Goal: Task Accomplishment & Management: Manage account settings

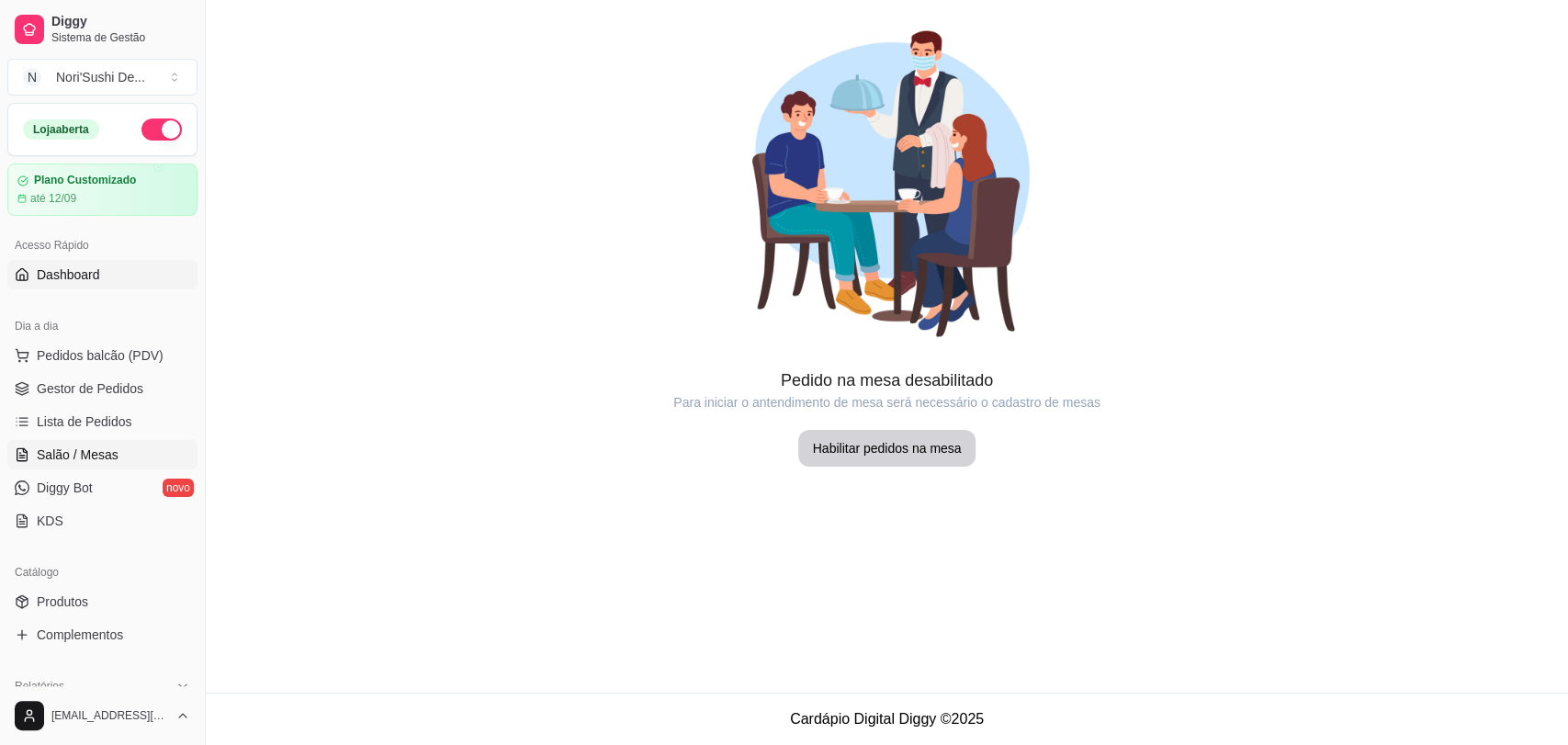
click at [109, 281] on link "Dashboard" at bounding box center [102, 275] width 190 height 30
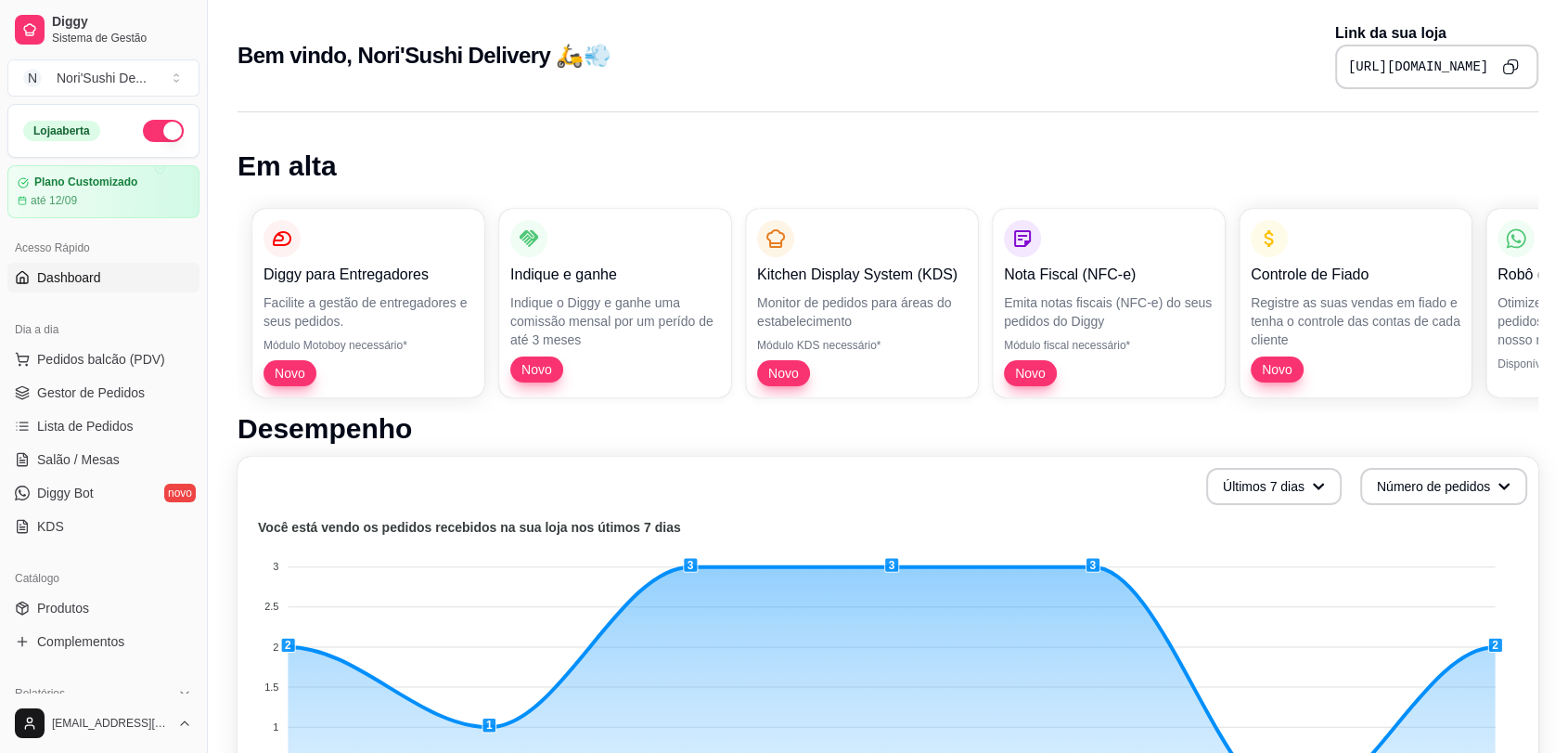
click at [1514, 58] on icon "Copy to clipboard" at bounding box center [1511, 67] width 17 height 17
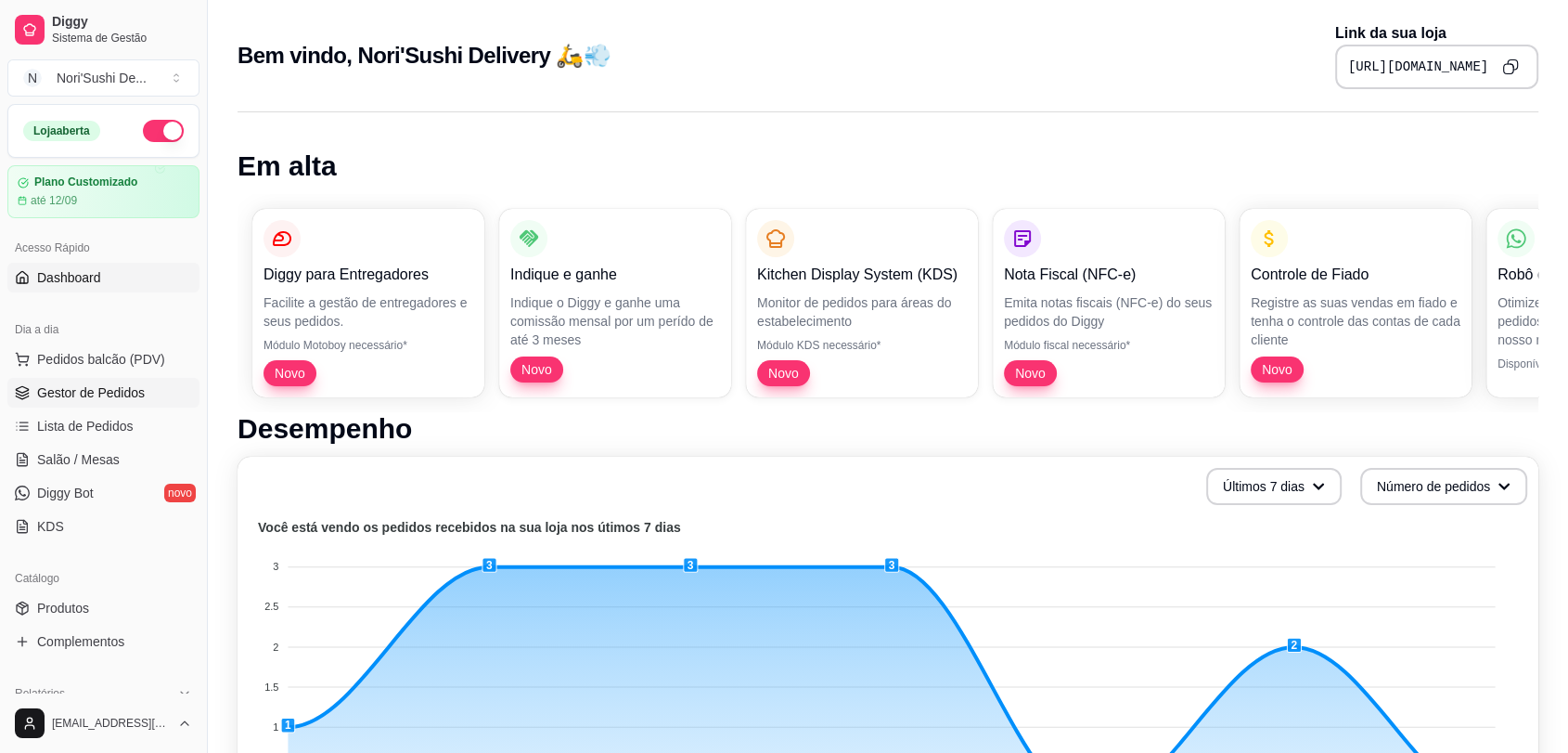
click at [117, 406] on link "Gestor de Pedidos" at bounding box center [103, 393] width 192 height 30
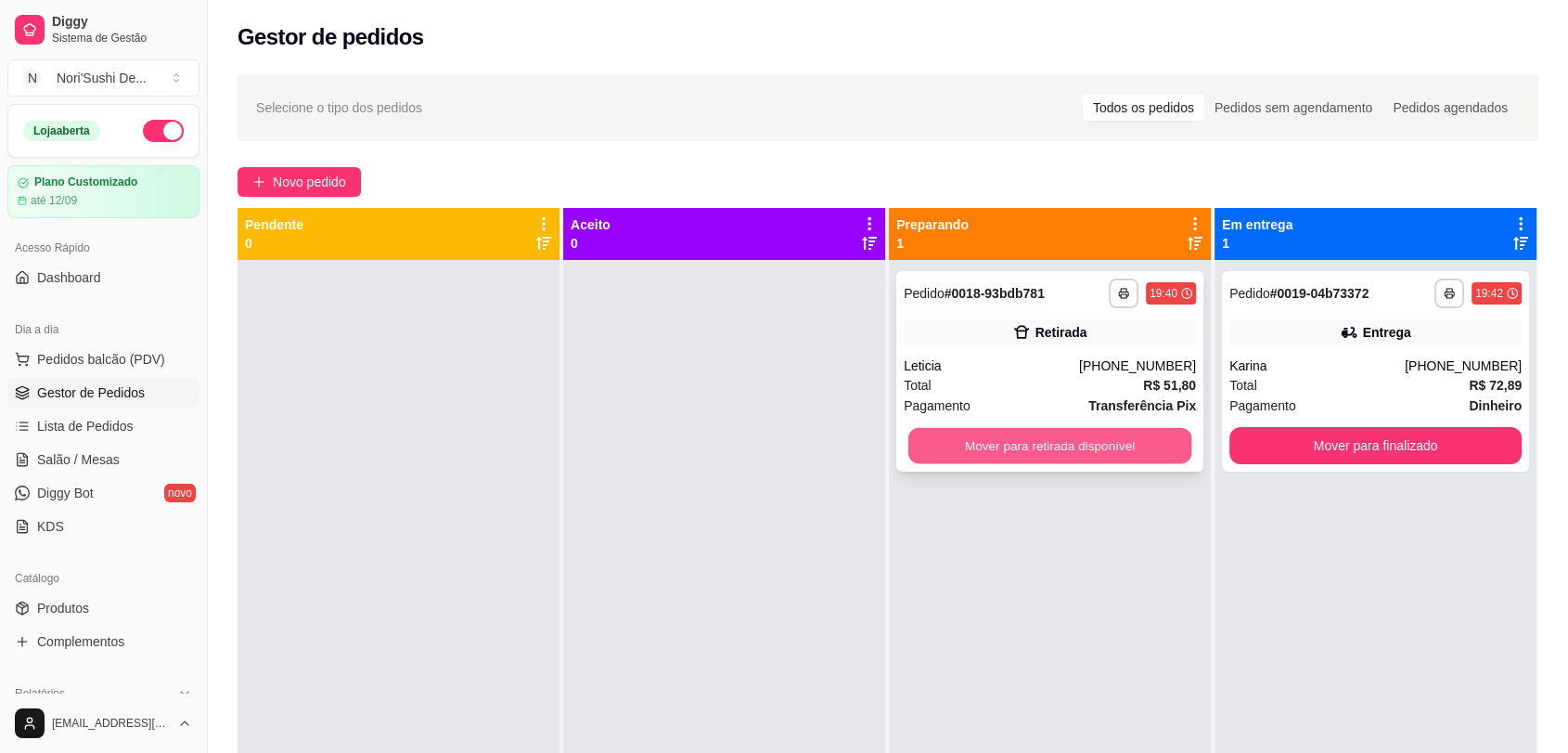
click at [1132, 449] on button "Mover para retirada disponível" at bounding box center [1050, 445] width 284 height 37
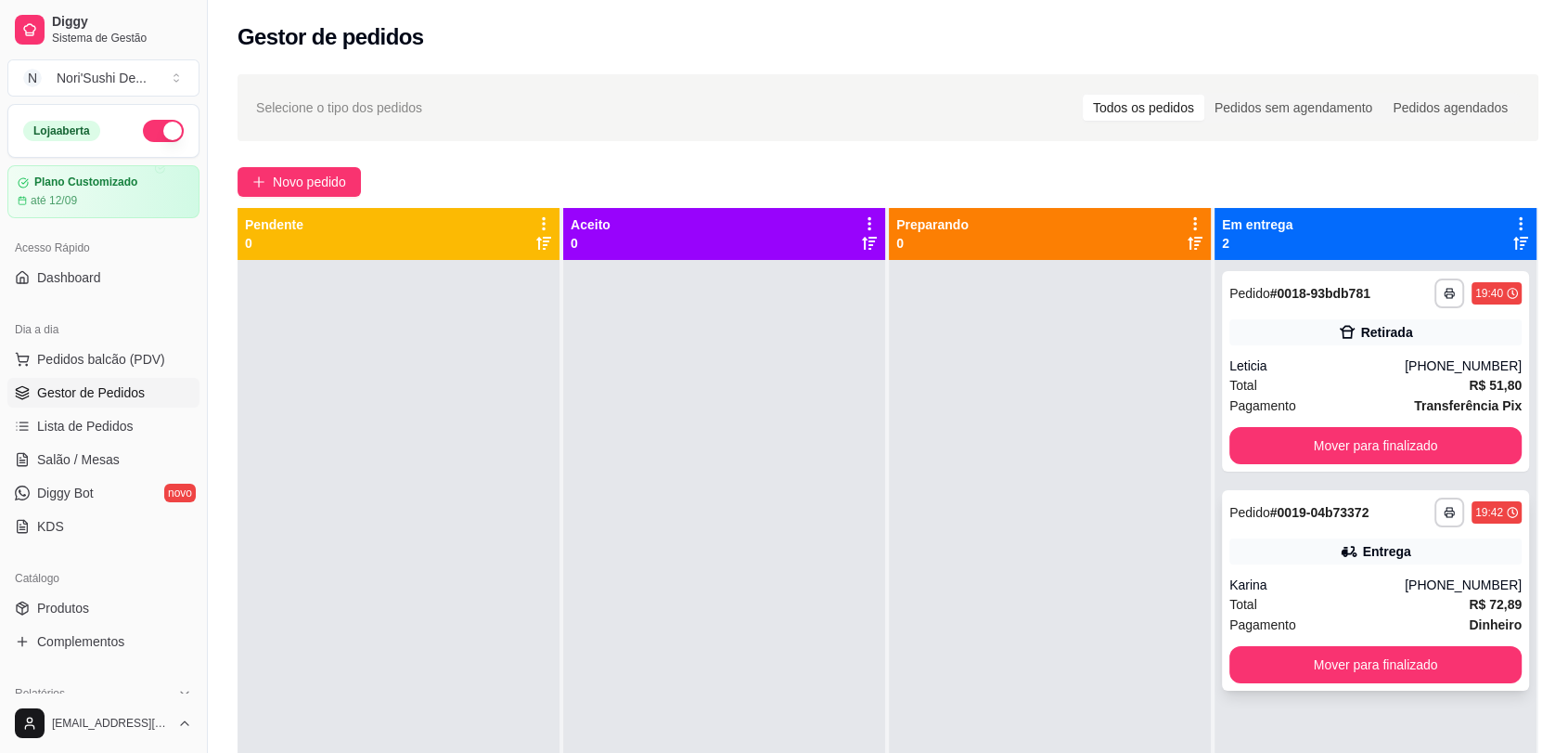
click at [1319, 536] on div "**********" at bounding box center [1376, 591] width 307 height 201
click at [1358, 381] on div "Total R$ 51,80" at bounding box center [1376, 385] width 292 height 21
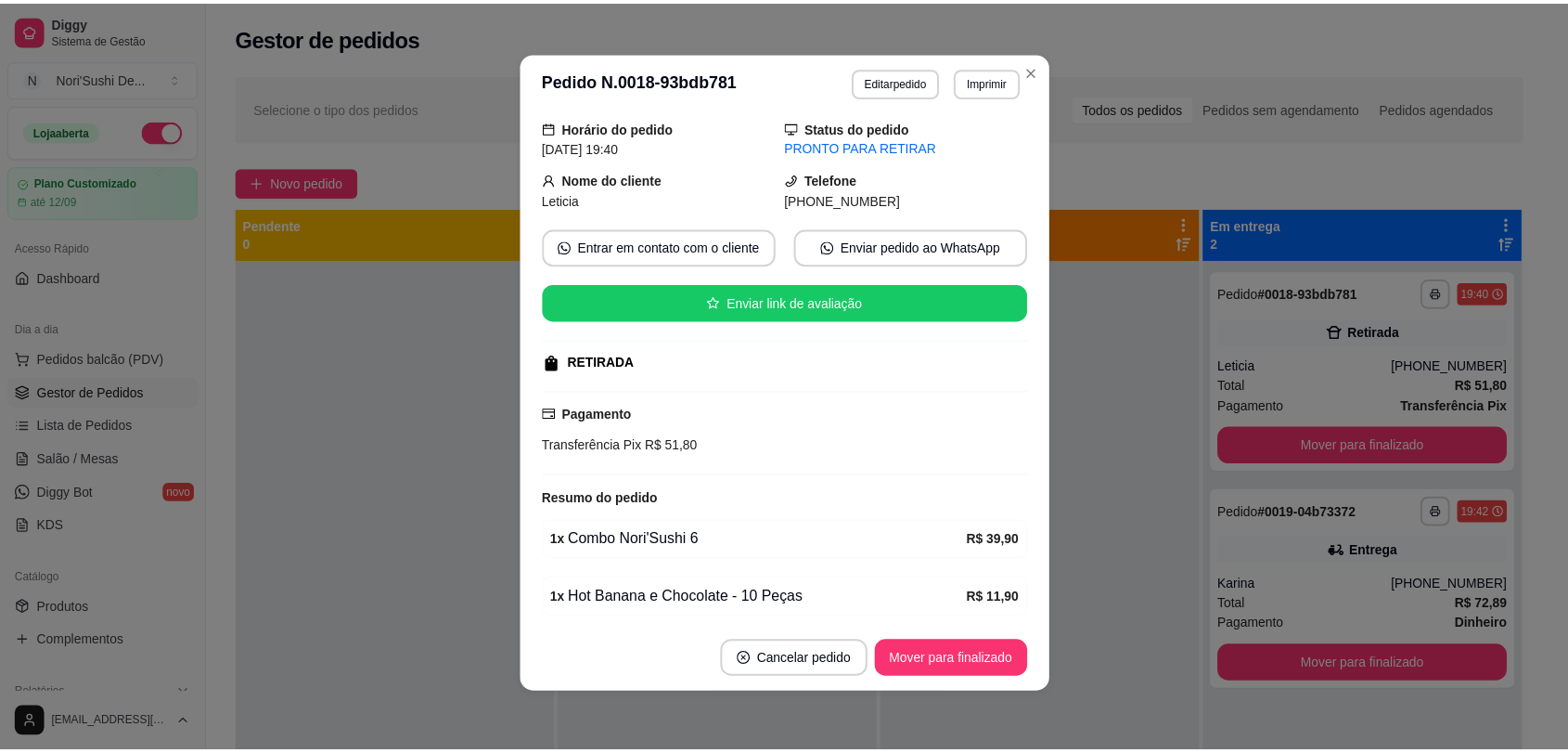
scroll to position [132, 0]
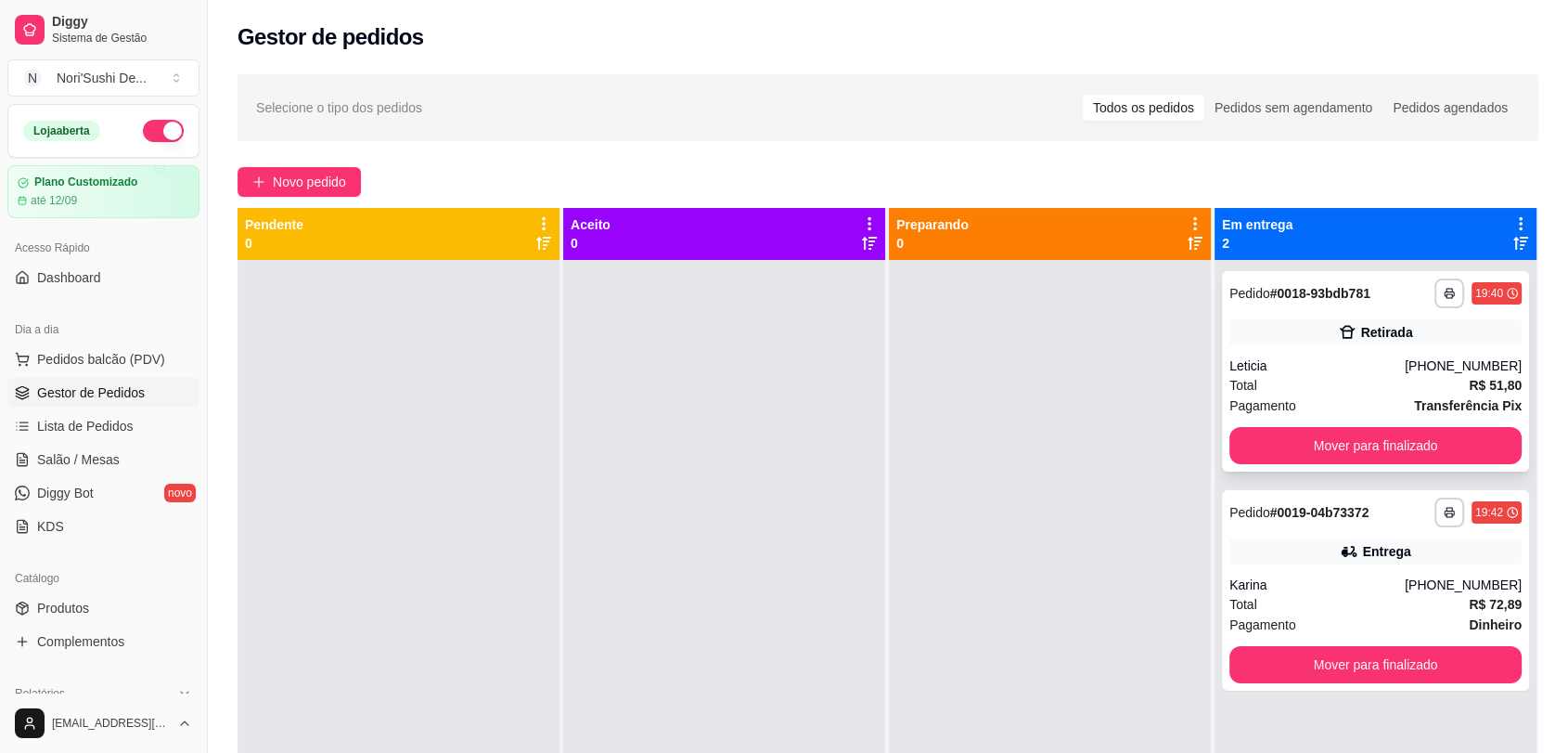
click at [1381, 406] on div "Pagamento Transferência Pix" at bounding box center [1376, 406] width 292 height 21
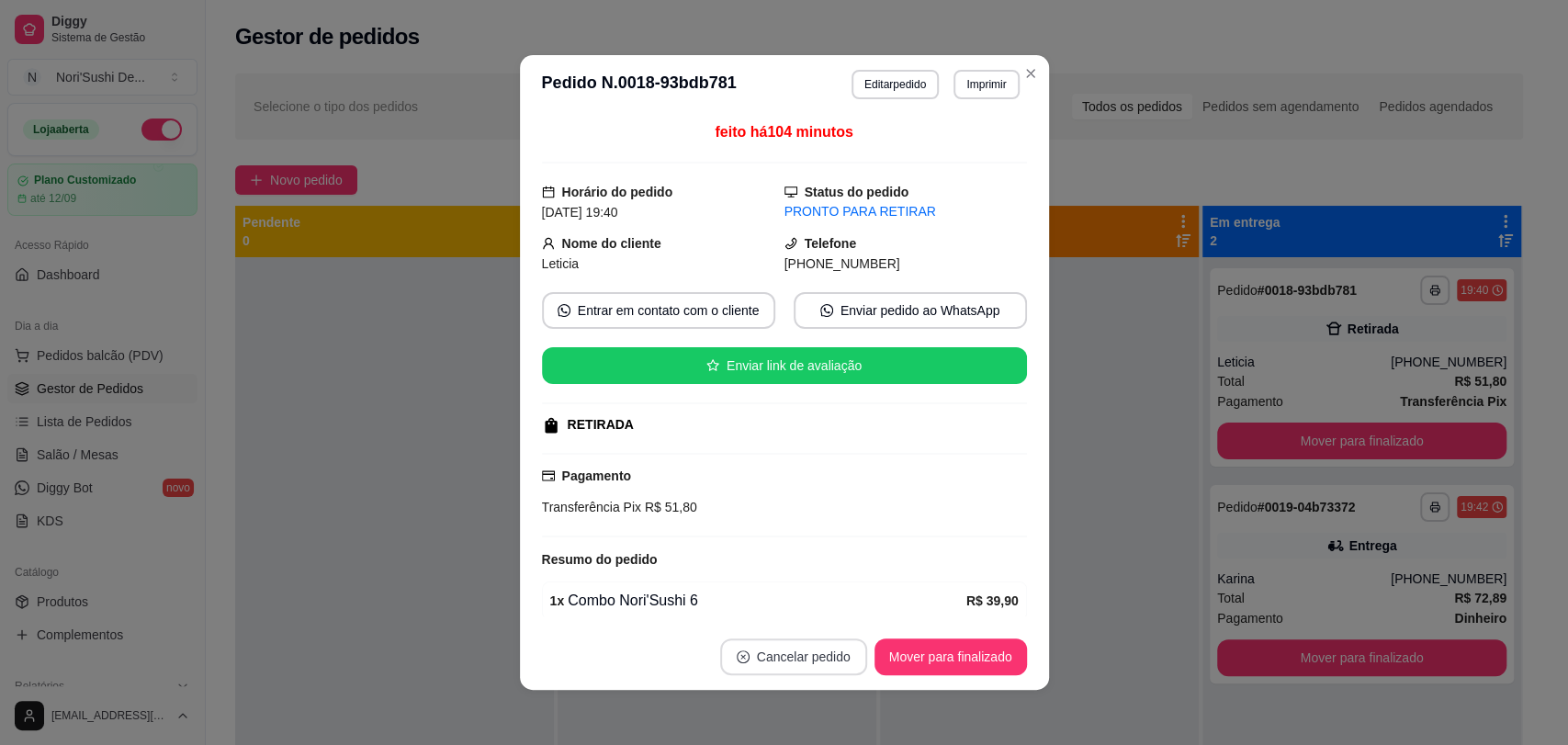
click at [798, 669] on button "Cancelar pedido" at bounding box center [793, 657] width 147 height 37
click at [811, 611] on button "Sim" at bounding box center [836, 611] width 73 height 37
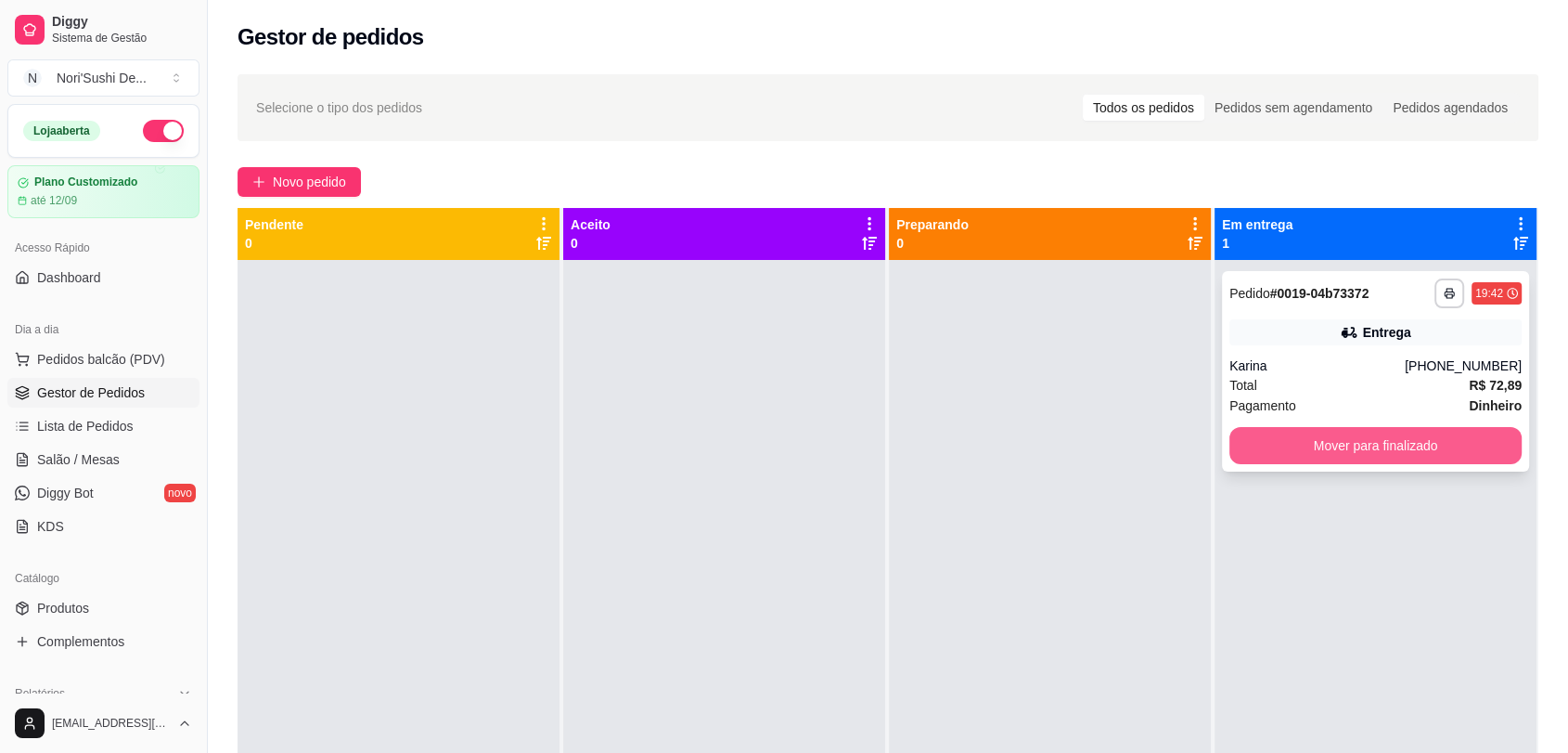
click at [1295, 439] on button "Mover para finalizado" at bounding box center [1376, 445] width 292 height 38
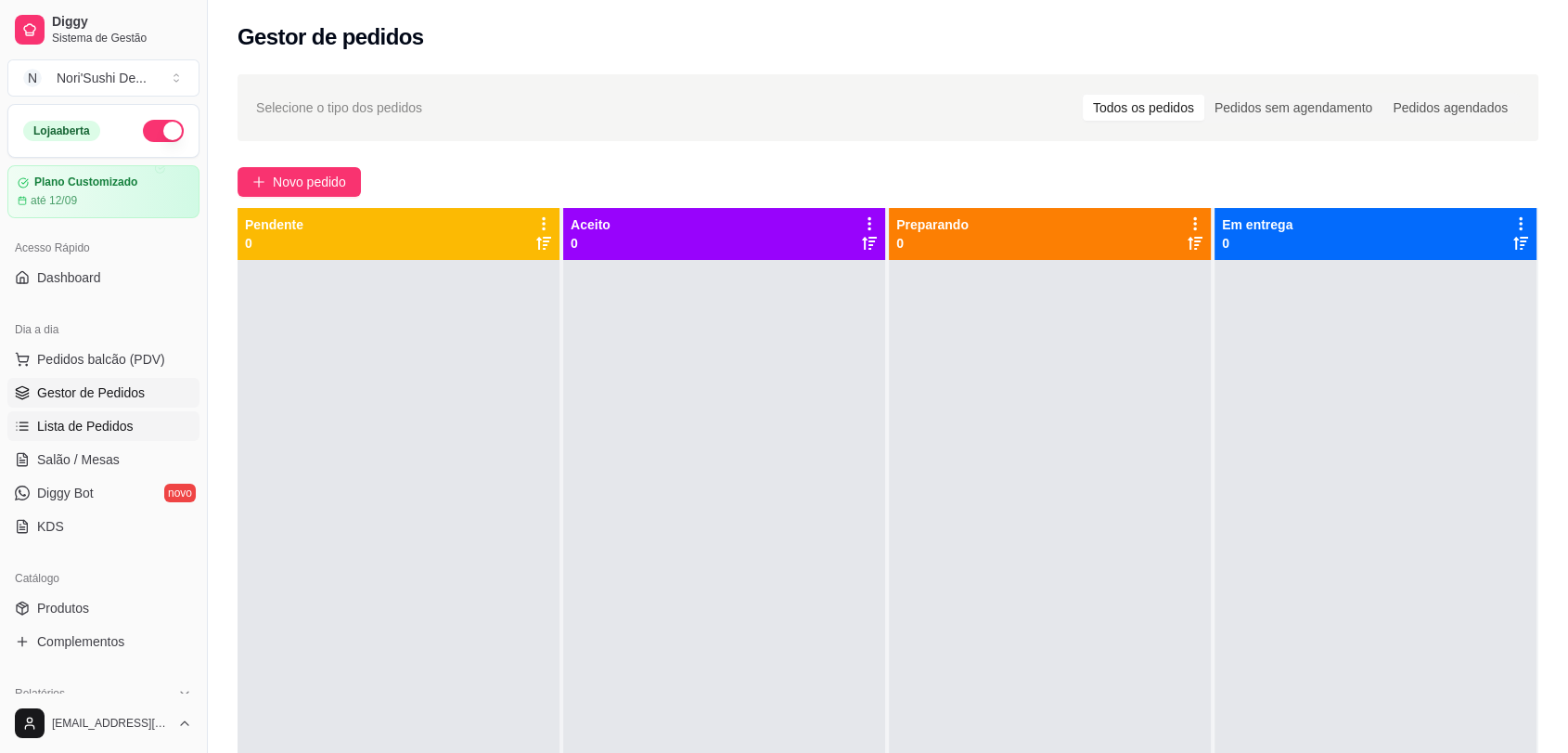
click at [98, 424] on span "Lista de Pedidos" at bounding box center [85, 427] width 97 height 19
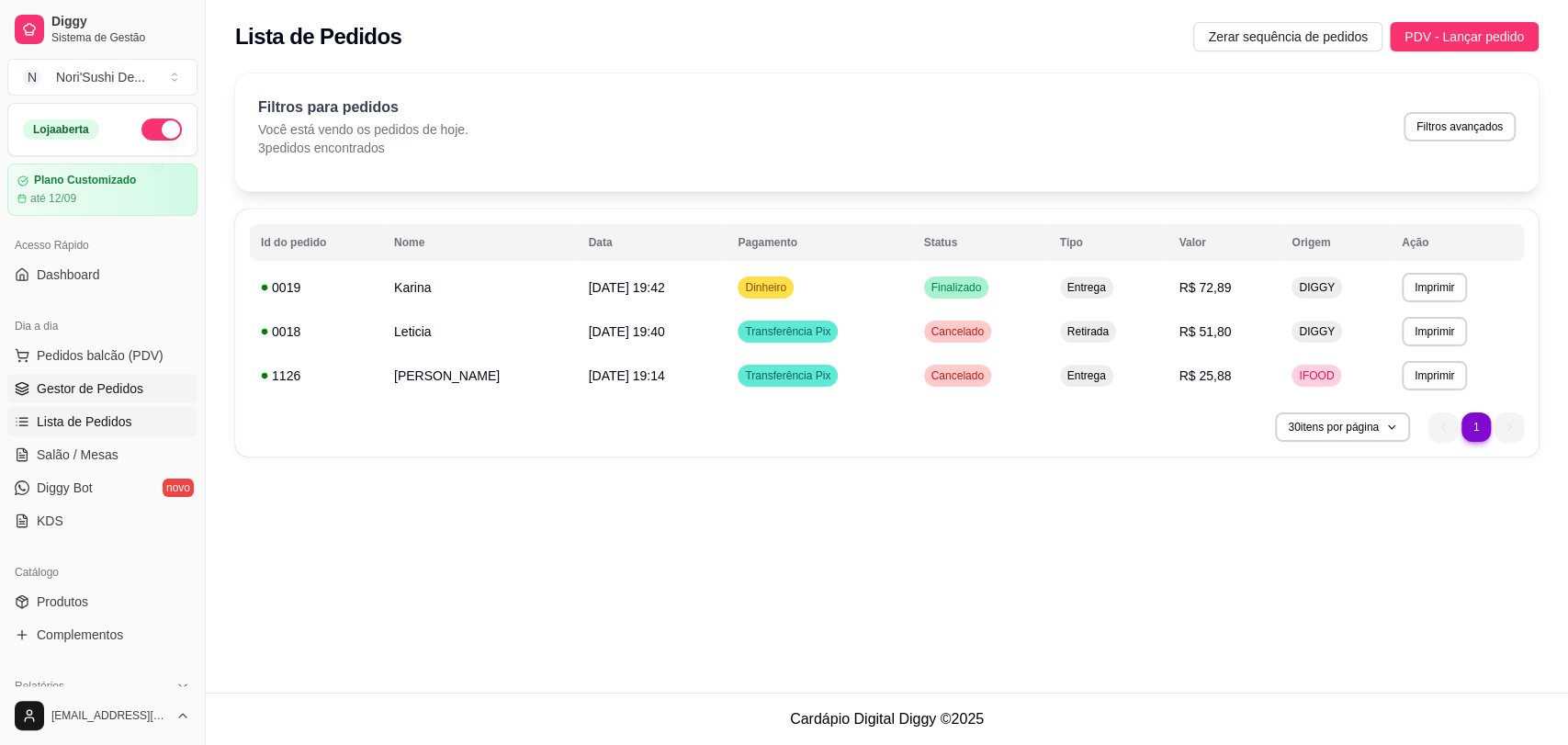
click at [85, 385] on span "Gestor de Pedidos" at bounding box center [90, 389] width 107 height 19
